Goal: Information Seeking & Learning: Learn about a topic

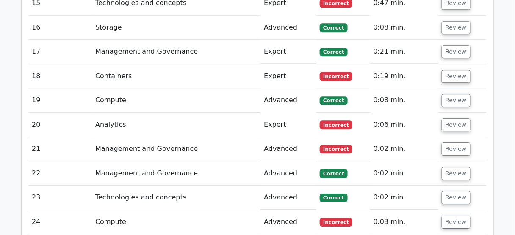
scroll to position [1354, 0]
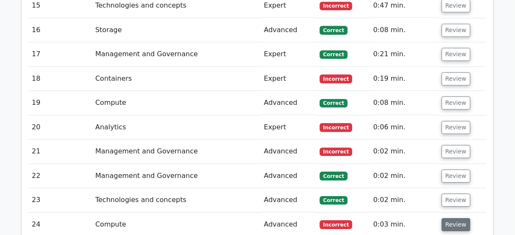
click at [453, 218] on button "Review" at bounding box center [455, 224] width 29 height 13
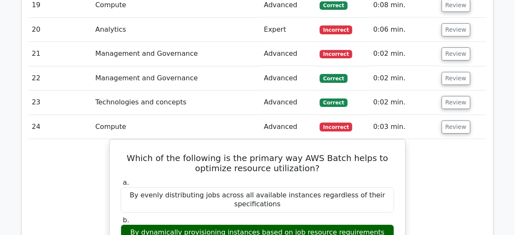
scroll to position [1456, 0]
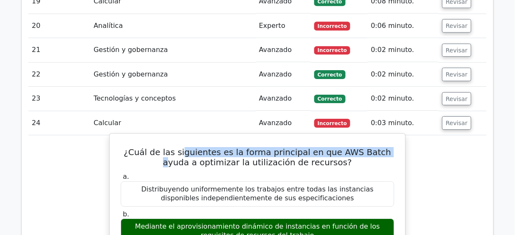
drag, startPoint x: 193, startPoint y: 92, endPoint x: 369, endPoint y: 91, distance: 175.2
click at [369, 147] on font "¿Cuál de las siguientes es la forma principal en que AWS Batch ayuda a optimiza…" at bounding box center [257, 157] width 267 height 20
click at [252, 147] on font "¿Cuál de las siguientes es la forma principal en que AWS Batch ayuda a optimiza…" at bounding box center [257, 157] width 267 height 20
click at [243, 147] on font "¿Cuál de las siguientes es la forma principal en que AWS Batch ayuda a optimiza…" at bounding box center [257, 157] width 267 height 20
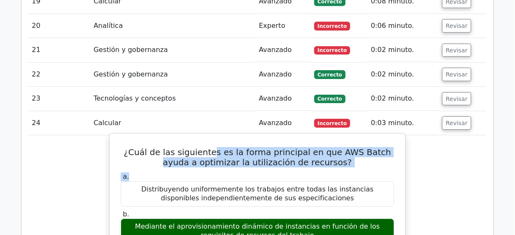
drag, startPoint x: 236, startPoint y: 94, endPoint x: 344, endPoint y: 109, distance: 109.0
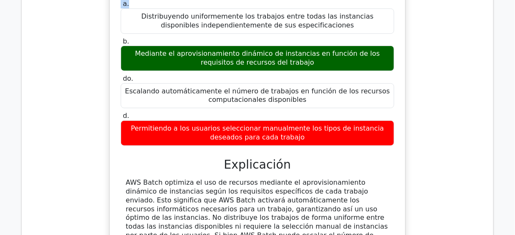
scroll to position [1659, 0]
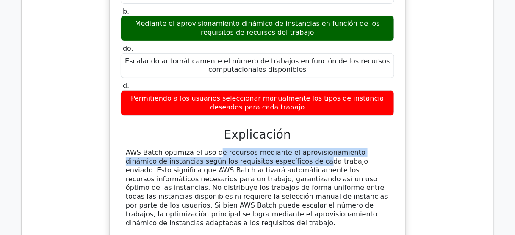
drag, startPoint x: 159, startPoint y: 93, endPoint x: 220, endPoint y: 96, distance: 61.1
click at [220, 149] on font "AWS Batch optimiza el uso de recursos mediante el aprovisionamiento dinámico de…" at bounding box center [257, 188] width 262 height 78
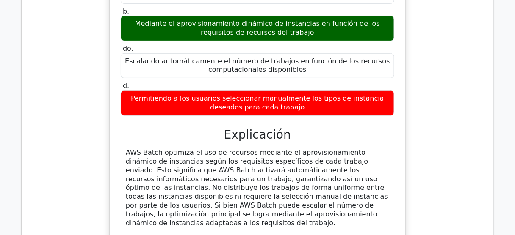
click at [229, 149] on font "AWS Batch optimiza el uso de recursos mediante el aprovisionamiento dinámico de…" at bounding box center [257, 188] width 262 height 78
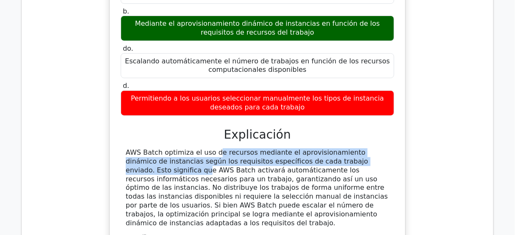
drag, startPoint x: 199, startPoint y: 90, endPoint x: 326, endPoint y: 102, distance: 127.9
click at [326, 149] on font "AWS Batch optimiza el uso de recursos mediante el aprovisionamiento dinámico de…" at bounding box center [257, 188] width 262 height 78
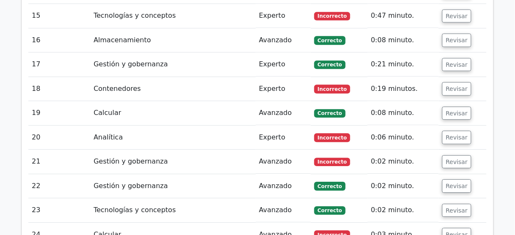
scroll to position [1388, 0]
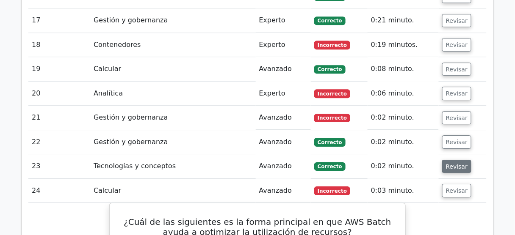
click at [456, 163] on font "Revisar" at bounding box center [457, 166] width 22 height 7
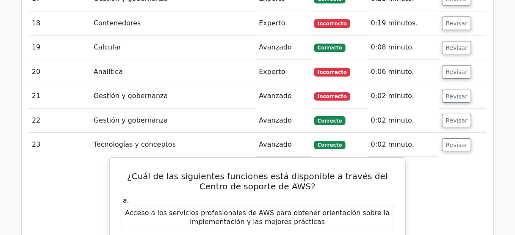
scroll to position [1354, 0]
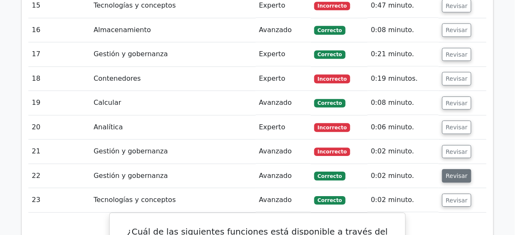
click at [455, 173] on font "Revisar" at bounding box center [457, 176] width 22 height 7
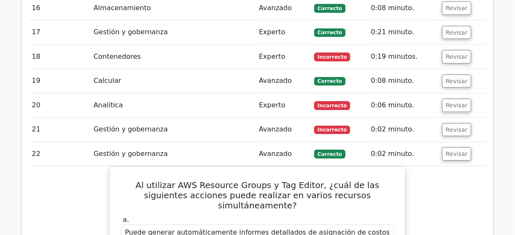
scroll to position [1320, 0]
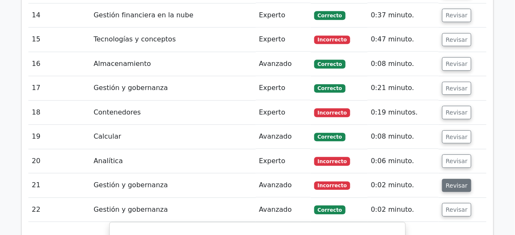
click at [455, 182] on font "Revisar" at bounding box center [457, 185] width 22 height 7
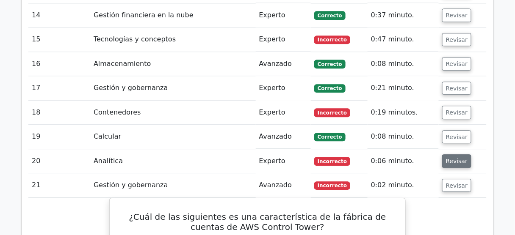
click at [454, 158] on font "Revisar" at bounding box center [457, 161] width 22 height 7
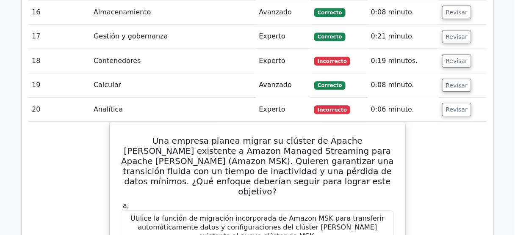
scroll to position [1388, 0]
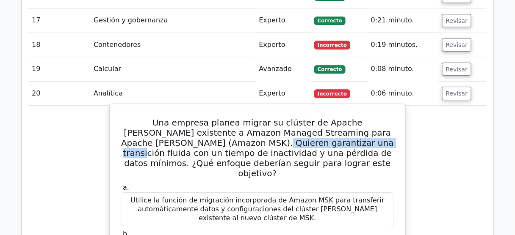
drag, startPoint x: 200, startPoint y: 86, endPoint x: 291, endPoint y: 85, distance: 91.0
click at [291, 118] on font "Una empresa planea migrar su clúster de Apache [PERSON_NAME] existente a Amazon…" at bounding box center [257, 148] width 273 height 61
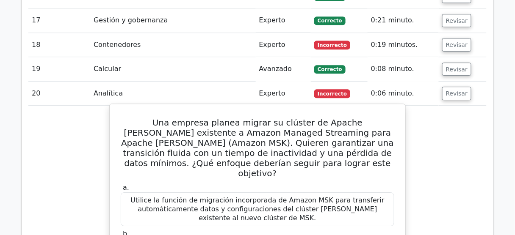
click at [321, 118] on font "Una empresa planea migrar su clúster de Apache [PERSON_NAME] existente a Amazon…" at bounding box center [257, 148] width 273 height 61
click at [307, 118] on font "Una empresa planea migrar su clúster de Apache [PERSON_NAME] existente a Amazon…" at bounding box center [257, 148] width 273 height 61
copy font "[PERSON_NAME]"
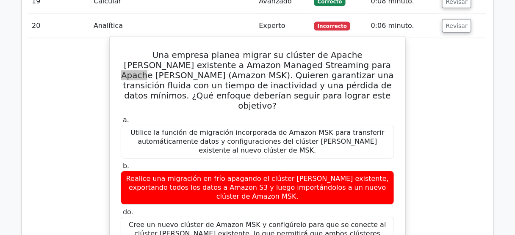
scroll to position [1422, 0]
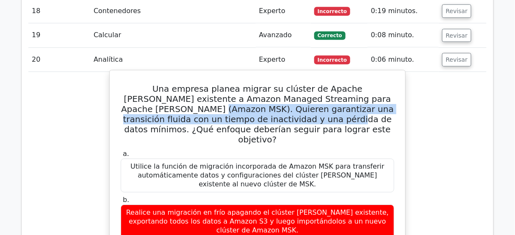
drag, startPoint x: 130, startPoint y: 49, endPoint x: 241, endPoint y: 61, distance: 111.9
click at [241, 84] on font "Una empresa planea migrar su clúster de Apache [PERSON_NAME] existente a Amazon…" at bounding box center [257, 114] width 273 height 61
drag, startPoint x: 227, startPoint y: 56, endPoint x: 218, endPoint y: 57, distance: 8.5
click at [228, 84] on font "Una empresa planea migrar su clúster de Apache [PERSON_NAME] existente a Amazon…" at bounding box center [257, 114] width 273 height 61
click at [211, 84] on font "Una empresa planea migrar su clúster de Apache [PERSON_NAME] existente a Amazon…" at bounding box center [257, 114] width 273 height 61
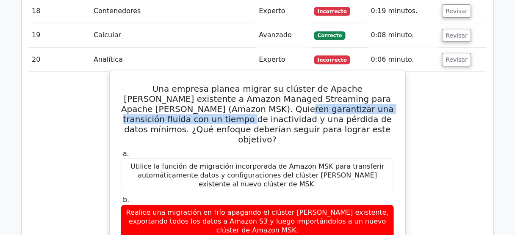
drag, startPoint x: 198, startPoint y: 49, endPoint x: 394, endPoint y: 53, distance: 196.8
click at [394, 84] on h5 "Una empresa planea migrar su clúster de Apache [PERSON_NAME] existente a Amazon…" at bounding box center [257, 114] width 275 height 61
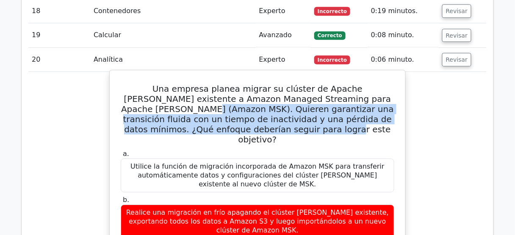
drag, startPoint x: 120, startPoint y: 49, endPoint x: 309, endPoint y: 65, distance: 189.1
click at [309, 84] on h5 "Una empresa planea migrar su clúster de Apache [PERSON_NAME] existente a Amazon…" at bounding box center [257, 114] width 275 height 61
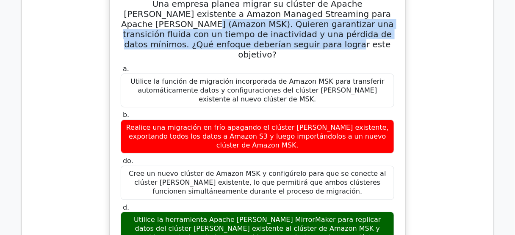
scroll to position [1524, 0]
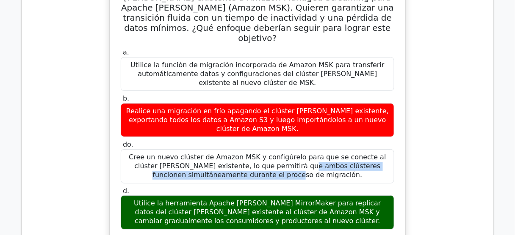
drag, startPoint x: 179, startPoint y: 85, endPoint x: 364, endPoint y: 88, distance: 184.5
click at [364, 153] on font "Cree un nuevo clúster de Amazon MSK y configúrelo para que se conecte al clúste…" at bounding box center [257, 166] width 257 height 26
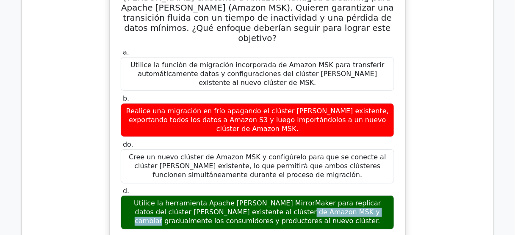
drag, startPoint x: 171, startPoint y: 131, endPoint x: 264, endPoint y: 130, distance: 92.3
click at [262, 199] on font "Utilice la herramienta Apache [PERSON_NAME] MirrorMaker para replicar datos del…" at bounding box center [257, 212] width 247 height 26
click at [267, 199] on font "Utilice la herramienta Apache [PERSON_NAME] MirrorMaker para replicar datos del…" at bounding box center [257, 212] width 247 height 26
drag, startPoint x: 275, startPoint y: 132, endPoint x: 256, endPoint y: 143, distance: 21.4
click at [256, 199] on font "Utilice la herramienta Apache [PERSON_NAME] MirrorMaker para replicar datos del…" at bounding box center [257, 212] width 247 height 26
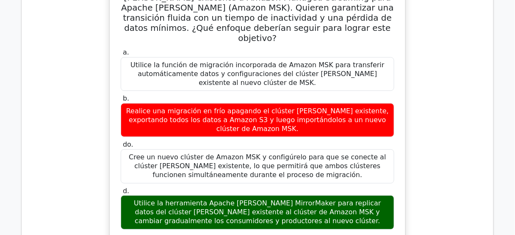
drag, startPoint x: 279, startPoint y: 144, endPoint x: 308, endPoint y: 149, distance: 29.1
click at [308, 199] on font "Utilice la herramienta Apache [PERSON_NAME] MirrorMaker para replicar datos del…" at bounding box center [257, 212] width 266 height 26
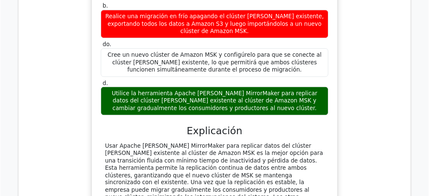
scroll to position [1625, 0]
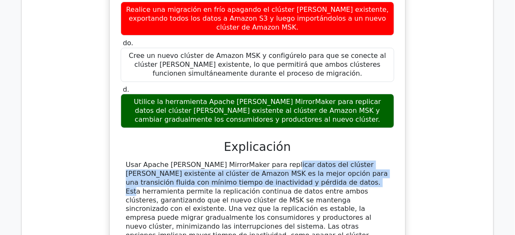
drag, startPoint x: 223, startPoint y: 95, endPoint x: 250, endPoint y: 114, distance: 33.7
click at [250, 161] on font "Usar Apache [PERSON_NAME] MirrorMaker para replicar datos del clúster [PERSON_N…" at bounding box center [257, 209] width 262 height 96
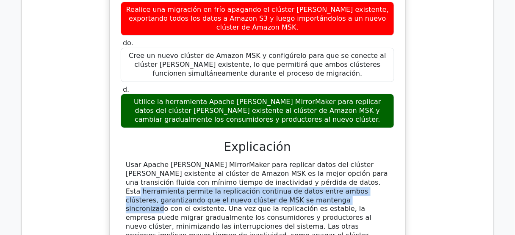
drag, startPoint x: 253, startPoint y: 113, endPoint x: 178, endPoint y: 132, distance: 77.3
click at [178, 161] on font "Usar Apache [PERSON_NAME] MirrorMaker para replicar datos del clúster [PERSON_N…" at bounding box center [257, 209] width 262 height 96
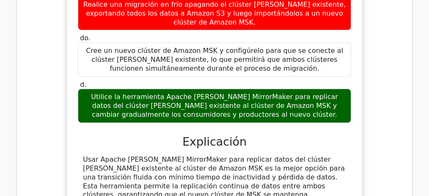
drag, startPoint x: 235, startPoint y: 125, endPoint x: 212, endPoint y: 142, distance: 29.1
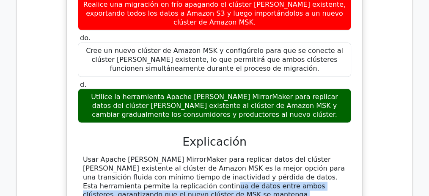
drag, startPoint x: 91, startPoint y: 113, endPoint x: 205, endPoint y: 131, distance: 115.3
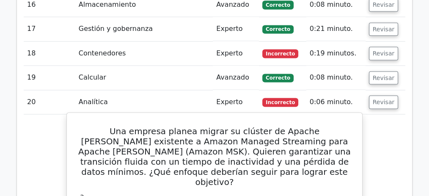
scroll to position [1371, 0]
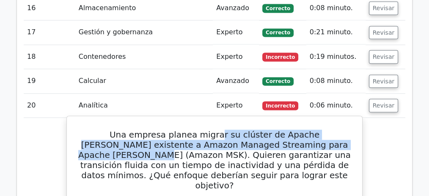
drag, startPoint x: 221, startPoint y: 74, endPoint x: 351, endPoint y: 85, distance: 130.9
click at [351, 130] on h5 "Una empresa planea migrar su clúster de Apache [PERSON_NAME] existente a Amazon…" at bounding box center [214, 160] width 275 height 61
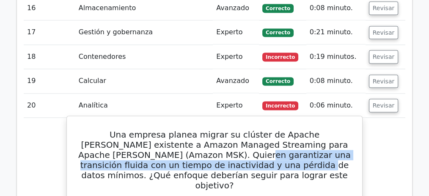
drag, startPoint x: 160, startPoint y: 95, endPoint x: 202, endPoint y: 108, distance: 43.9
click at [202, 130] on font "Una empresa planea migrar su clúster de Apache [PERSON_NAME] existente a Amazon…" at bounding box center [214, 160] width 273 height 61
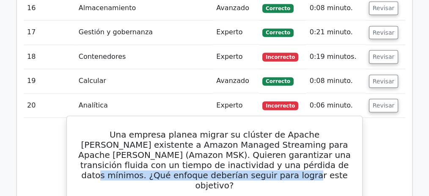
drag, startPoint x: 276, startPoint y: 104, endPoint x: 300, endPoint y: 112, distance: 25.3
click at [325, 130] on h5 "Una empresa planea migrar su clúster de Apache [PERSON_NAME] existente a Amazon…" at bounding box center [214, 160] width 275 height 61
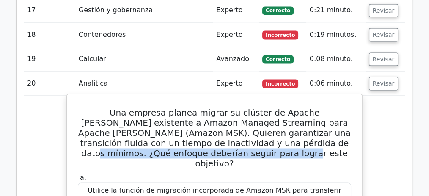
scroll to position [1428, 0]
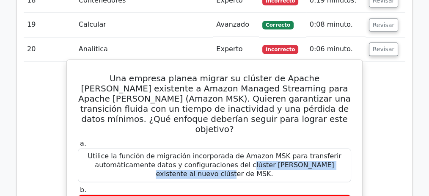
drag, startPoint x: 129, startPoint y: 83, endPoint x: 276, endPoint y: 89, distance: 147.4
click at [277, 152] on font "Utilice la función de migración incorporada de Amazon MSK para transferir autom…" at bounding box center [215, 165] width 254 height 26
drag, startPoint x: 86, startPoint y: 93, endPoint x: 258, endPoint y: 98, distance: 171.9
click at [258, 152] on font "Utilice la función de migración incorporada de Amazon MSK para transferir autom…" at bounding box center [215, 165] width 266 height 26
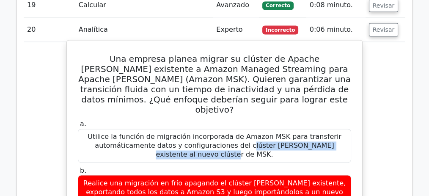
scroll to position [1456, 0]
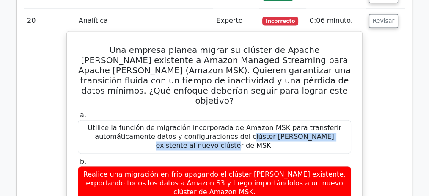
drag, startPoint x: 102, startPoint y: 103, endPoint x: 295, endPoint y: 120, distance: 194.1
click at [295, 170] on font "Realice una migración en frío apagando el clúster [PERSON_NAME] existente, expo…" at bounding box center [215, 183] width 266 height 26
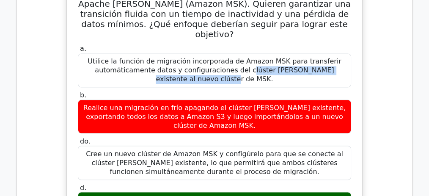
scroll to position [1541, 0]
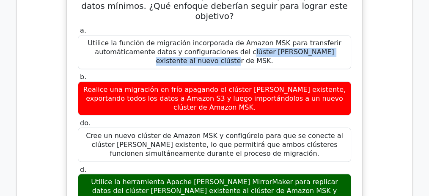
drag, startPoint x: 89, startPoint y: 62, endPoint x: 324, endPoint y: 80, distance: 235.6
click at [324, 131] on font "Cree un nuevo clúster de Amazon MSK y configúrelo para que se conecte al clúste…" at bounding box center [215, 144] width 266 height 26
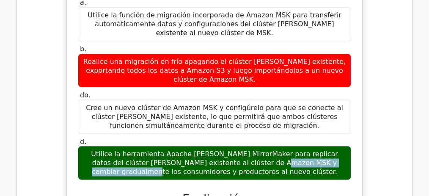
drag, startPoint x: 140, startPoint y: 80, endPoint x: 241, endPoint y: 81, distance: 101.6
click at [241, 149] on font "Utilice la herramienta Apache [PERSON_NAME] MirrorMaker para replicar datos del…" at bounding box center [214, 162] width 247 height 26
drag, startPoint x: 259, startPoint y: 81, endPoint x: 303, endPoint y: 96, distance: 47.1
click at [303, 149] on font "Utilice la herramienta Apache [PERSON_NAME] MirrorMaker para replicar datos del…" at bounding box center [215, 162] width 266 height 26
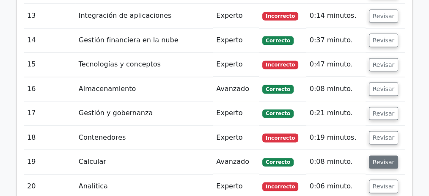
scroll to position [1287, 0]
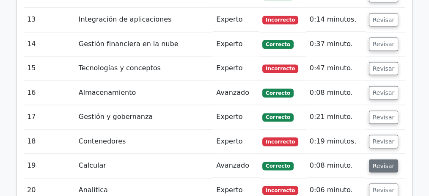
click at [375, 162] on font "Revisar" at bounding box center [384, 165] width 22 height 7
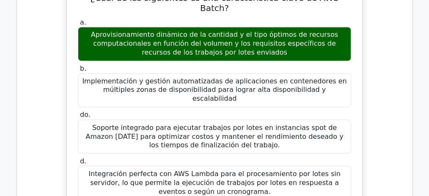
scroll to position [1456, 0]
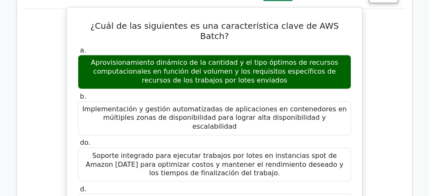
drag, startPoint x: 129, startPoint y: 118, endPoint x: 341, endPoint y: 123, distance: 212.1
drag, startPoint x: 98, startPoint y: 130, endPoint x: 347, endPoint y: 135, distance: 248.9
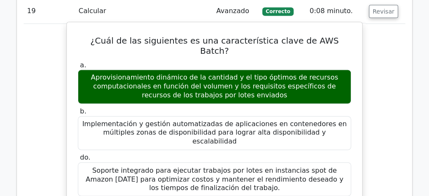
scroll to position [1428, 0]
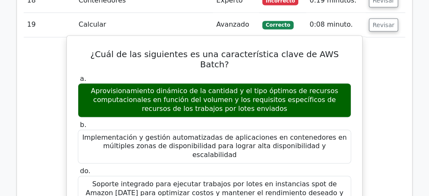
drag, startPoint x: 135, startPoint y: 103, endPoint x: 289, endPoint y: 115, distance: 153.7
click at [288, 179] on font "Soporte integrado para ejecutar trabajos por lotes en instancias spot de Amazon…" at bounding box center [215, 192] width 266 height 26
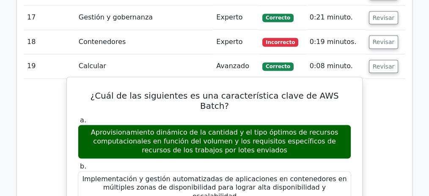
scroll to position [1399, 0]
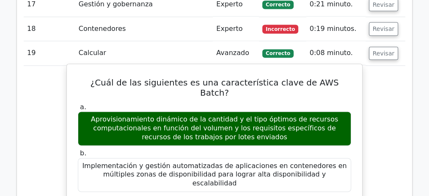
drag, startPoint x: 84, startPoint y: 93, endPoint x: 325, endPoint y: 106, distance: 241.6
click at [325, 162] on font "Implementación y gestión automatizadas de aplicaciones en contenedores en múlti…" at bounding box center [215, 175] width 266 height 26
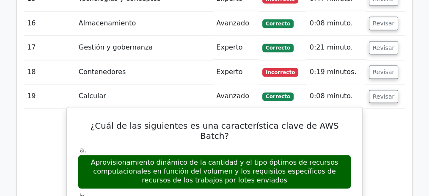
scroll to position [1343, 0]
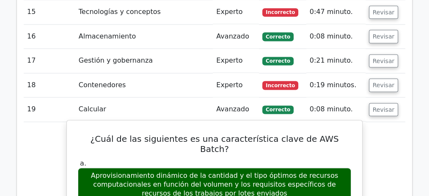
drag, startPoint x: 114, startPoint y: 104, endPoint x: 292, endPoint y: 115, distance: 178.5
click at [292, 171] on font "Aprovisionamiento dinámico de la cantidad y el tipo óptimos de recursos computa…" at bounding box center [215, 184] width 266 height 26
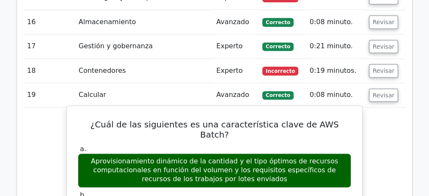
scroll to position [1371, 0]
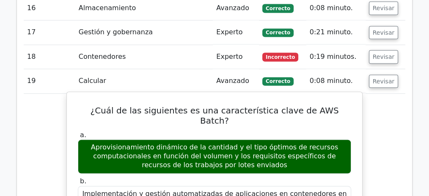
click at [152, 143] on font "Aprovisionamiento dinámico de la cantidad y el tipo óptimos de recursos computa…" at bounding box center [214, 156] width 247 height 26
drag, startPoint x: 135, startPoint y: 85, endPoint x: 261, endPoint y: 95, distance: 126.1
click at [261, 143] on font "Aprovisionamiento dinámico de la cantidad y el tipo óptimos de recursos computa…" at bounding box center [215, 156] width 266 height 26
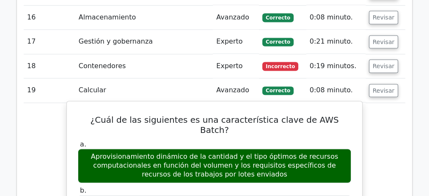
scroll to position [1287, 0]
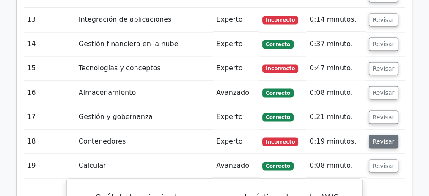
click at [378, 138] on font "Revisar" at bounding box center [384, 141] width 22 height 7
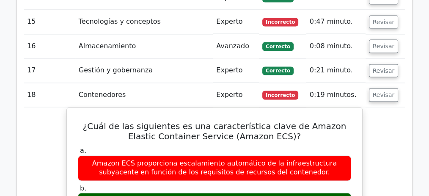
scroll to position [1343, 0]
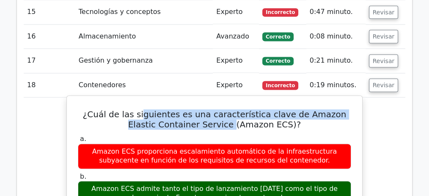
drag, startPoint x: 161, startPoint y: 53, endPoint x: 220, endPoint y: 69, distance: 60.8
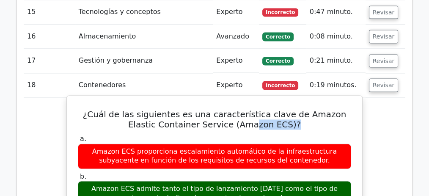
drag, startPoint x: 244, startPoint y: 66, endPoint x: 277, endPoint y: 67, distance: 33.0
click at [277, 109] on font "¿Cuál de las siguientes es una característica clave de Amazon Elastic Container…" at bounding box center [215, 119] width 264 height 20
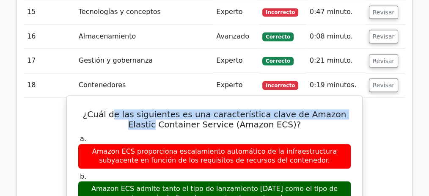
drag, startPoint x: 114, startPoint y: 52, endPoint x: 306, endPoint y: 61, distance: 191.5
click at [344, 109] on font "¿Cuál de las siguientes es una característica clave de Amazon Elastic Container…" at bounding box center [215, 119] width 264 height 20
drag, startPoint x: 105, startPoint y: 91, endPoint x: 305, endPoint y: 101, distance: 200.4
click at [305, 147] on font "Amazon ECS proporciona escalamiento automático de la infraestructura subyacente…" at bounding box center [215, 156] width 266 height 18
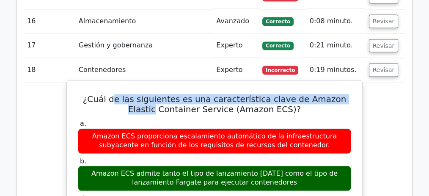
scroll to position [1371, 0]
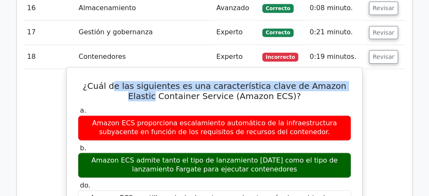
drag, startPoint x: 112, startPoint y: 98, endPoint x: 300, endPoint y: 111, distance: 188.8
click at [300, 156] on font "Amazon ECS admite tanto el tipo de lanzamiento [DATE] como el tipo de lanzamien…" at bounding box center [215, 165] width 266 height 18
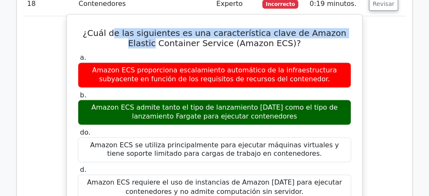
scroll to position [1428, 0]
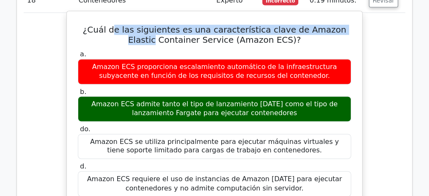
drag, startPoint x: 92, startPoint y: 79, endPoint x: 289, endPoint y: 94, distance: 197.4
click at [292, 138] on font "Amazon ECS se utiliza principalmente para ejecutar máquinas virtuales y tiene s…" at bounding box center [215, 147] width 266 height 18
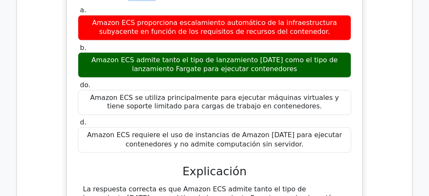
scroll to position [1484, 0]
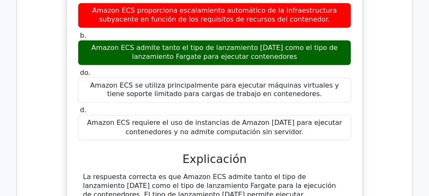
drag, startPoint x: 143, startPoint y: 58, endPoint x: 278, endPoint y: 72, distance: 134.9
click at [278, 119] on font "Amazon ECS requiere el uso de instancias de Amazon [DATE] para ejecutar contene…" at bounding box center [215, 128] width 266 height 18
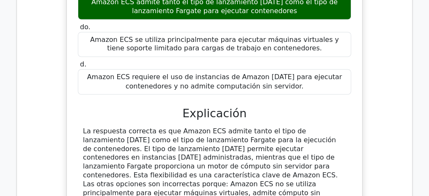
scroll to position [1541, 0]
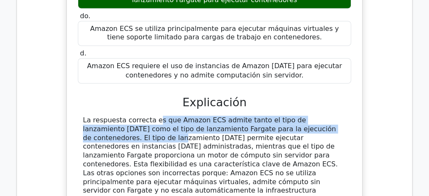
drag, startPoint x: 103, startPoint y: 57, endPoint x: 300, endPoint y: 66, distance: 197.0
click at [300, 116] on font "La respuesta correcta es que Amazon ECS admite tanto el tipo de lanzamiento [DA…" at bounding box center [210, 164] width 255 height 96
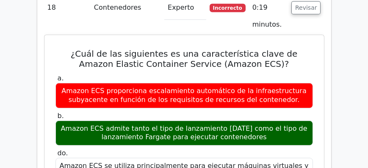
scroll to position [1808, 0]
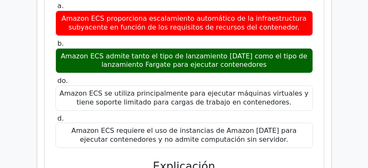
drag, startPoint x: 106, startPoint y: 73, endPoint x: 301, endPoint y: 74, distance: 195.1
drag, startPoint x: 62, startPoint y: 82, endPoint x: 205, endPoint y: 110, distance: 146.2
drag, startPoint x: 209, startPoint y: 110, endPoint x: 174, endPoint y: 127, distance: 39.2
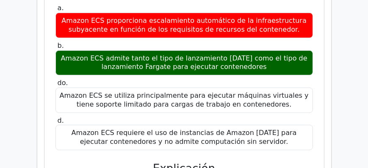
scroll to position [0, 5]
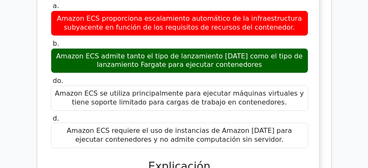
drag, startPoint x: 189, startPoint y: 127, endPoint x: 113, endPoint y: 136, distance: 76.7
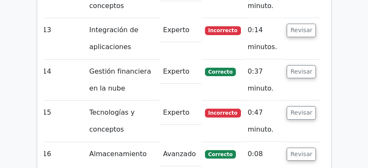
scroll to position [1493, 0]
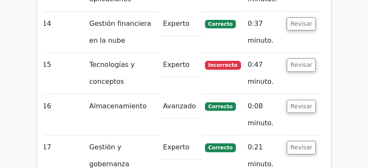
scroll to position [1566, 0]
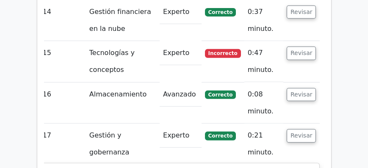
drag, startPoint x: 163, startPoint y: 50, endPoint x: 301, endPoint y: 53, distance: 138.4
drag, startPoint x: 144, startPoint y: 63, endPoint x: 198, endPoint y: 67, distance: 53.9
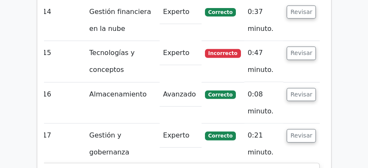
drag, startPoint x: 121, startPoint y: 64, endPoint x: 297, endPoint y: 61, distance: 175.7
drag, startPoint x: 112, startPoint y: 77, endPoint x: 273, endPoint y: 77, distance: 160.8
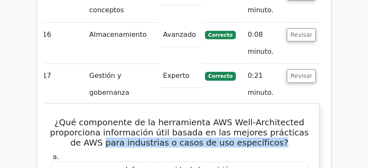
scroll to position [1614, 0]
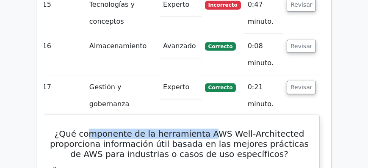
drag, startPoint x: 98, startPoint y: 4, endPoint x: 215, endPoint y: 7, distance: 117.3
click at [215, 129] on font "¿Qué componente de la herramienta AWS Well-Architected proporciona información …" at bounding box center [179, 144] width 259 height 30
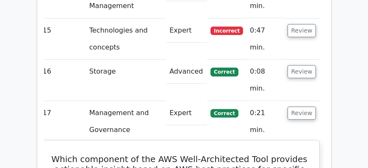
scroll to position [1455, 0]
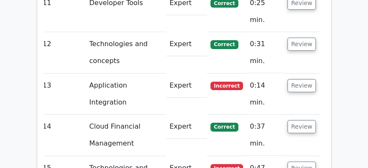
drag, startPoint x: 160, startPoint y: 28, endPoint x: 243, endPoint y: 30, distance: 83.4
copy h5 "AWS Well-Architected"
drag, startPoint x: 152, startPoint y: 133, endPoint x: 205, endPoint y: 135, distance: 53.3
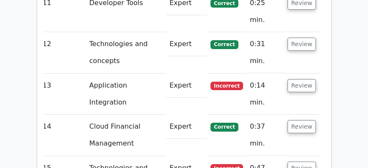
copy div "The Lens feature"
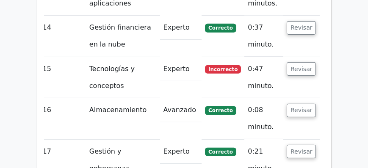
scroll to position [1588, 0]
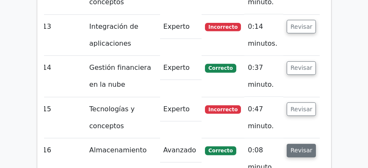
click at [297, 147] on font "Revisar" at bounding box center [301, 150] width 22 height 7
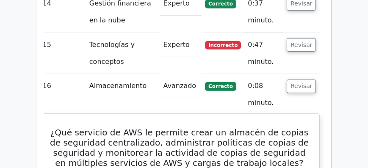
scroll to position [1660, 0]
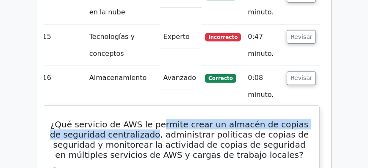
drag, startPoint x: 165, startPoint y: 15, endPoint x: 155, endPoint y: 27, distance: 15.3
click at [155, 119] on font "¿Qué servicio de AWS le permite crear un almacén de copias de seguridad central…" at bounding box center [179, 139] width 259 height 41
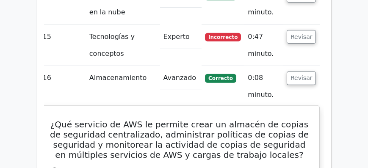
click at [164, 119] on font "¿Qué servicio de AWS le permite crear un almacén de copias de seguridad central…" at bounding box center [179, 139] width 259 height 41
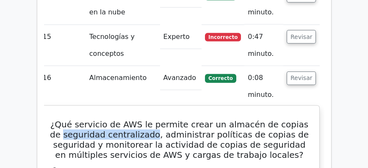
drag, startPoint x: 68, startPoint y: 22, endPoint x: 156, endPoint y: 24, distance: 88.0
click at [156, 119] on h5 "¿Qué servicio de AWS le permite crear un almacén de copias de seguridad central…" at bounding box center [179, 139] width 259 height 41
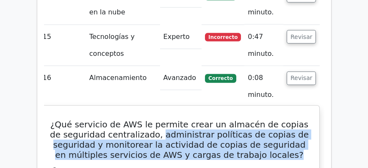
drag, startPoint x: 185, startPoint y: 26, endPoint x: 297, endPoint y: 46, distance: 113.9
click at [297, 119] on h5 "¿Qué servicio de AWS le permite crear un almacén de copias de seguridad central…" at bounding box center [179, 139] width 259 height 41
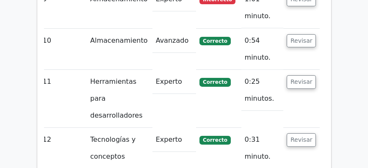
scroll to position [1479, 0]
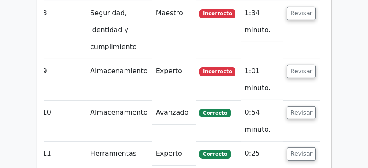
scroll to position [1503, 0]
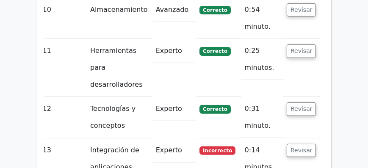
drag, startPoint x: 196, startPoint y: 44, endPoint x: 289, endPoint y: 77, distance: 98.5
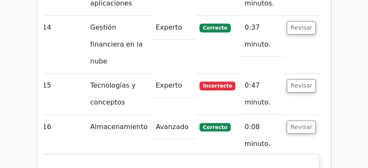
scroll to position [1696, 0]
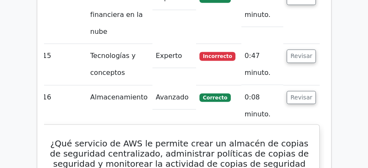
drag, startPoint x: 56, startPoint y: 63, endPoint x: 111, endPoint y: 99, distance: 65.7
copy font "AWS Backup es la respuesta correcta, ya que es un servicio de copias de segurid…"
